Goal: Task Accomplishment & Management: Complete application form

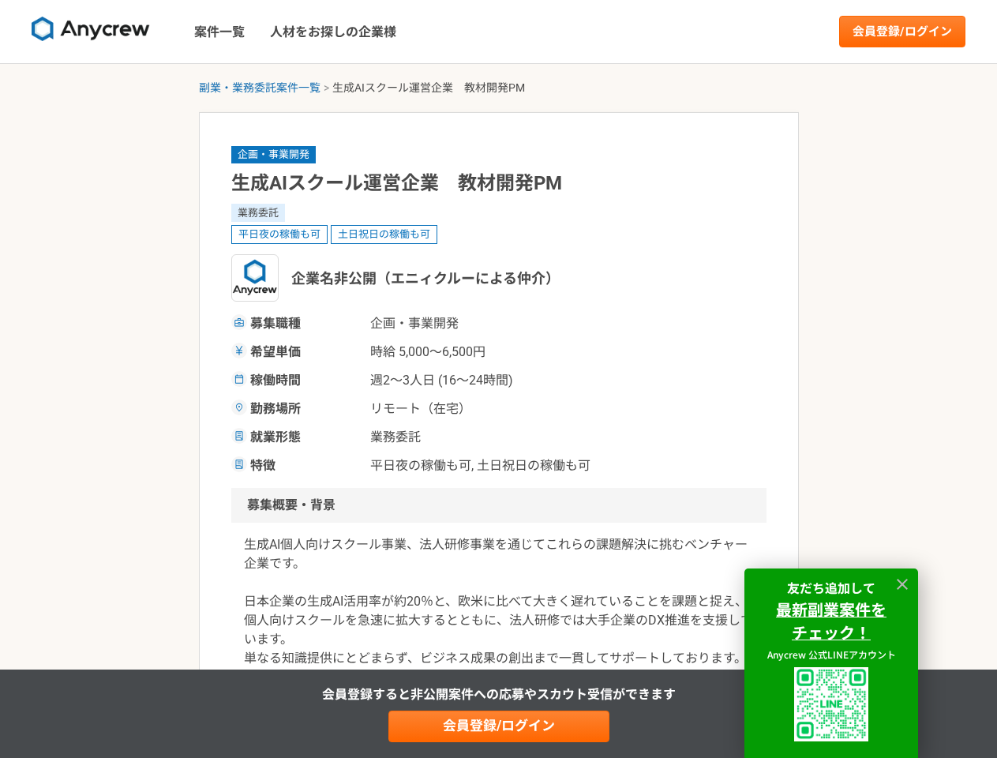
click at [498, 379] on span "週2〜3人日 (16〜24時間)" at bounding box center [449, 380] width 158 height 19
click at [91, 32] on img at bounding box center [91, 29] width 118 height 25
click at [902, 32] on link "会員登録/ログイン" at bounding box center [902, 32] width 126 height 32
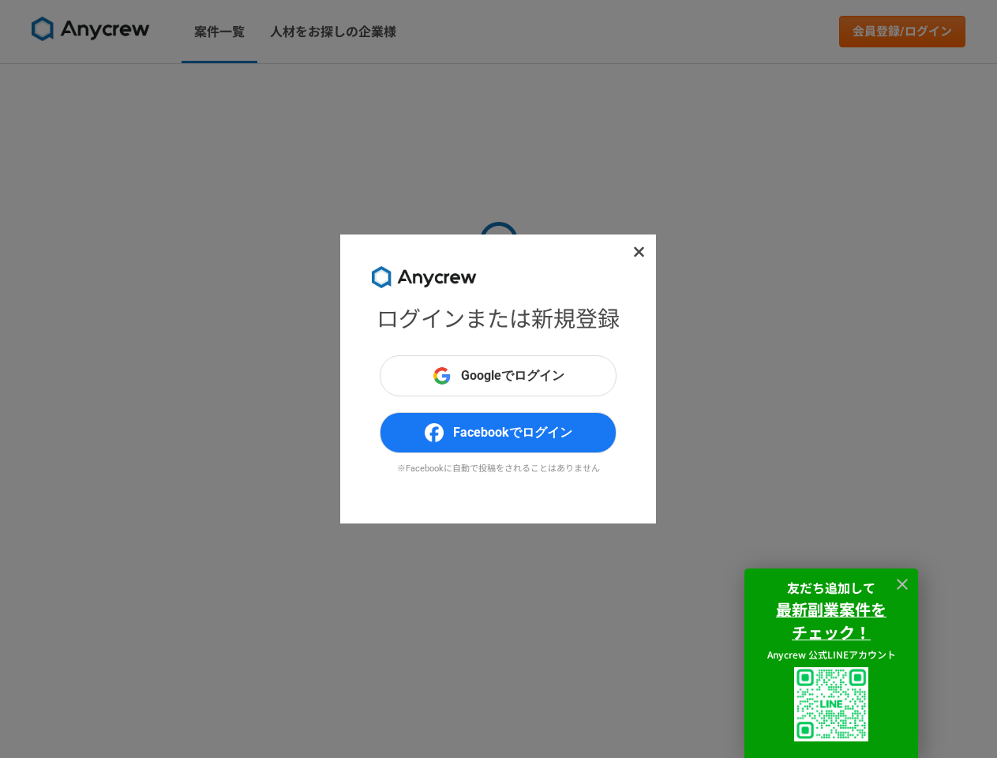
click at [499, 726] on div "ログインまたは新規登録 Googleでログイン Facebookでログイン ※Facebookに自動で投稿をされることはありません" at bounding box center [498, 379] width 997 height 758
click at [831, 704] on img at bounding box center [831, 704] width 74 height 74
click at [902, 584] on icon at bounding box center [902, 584] width 11 height 11
